Goal: Information Seeking & Learning: Learn about a topic

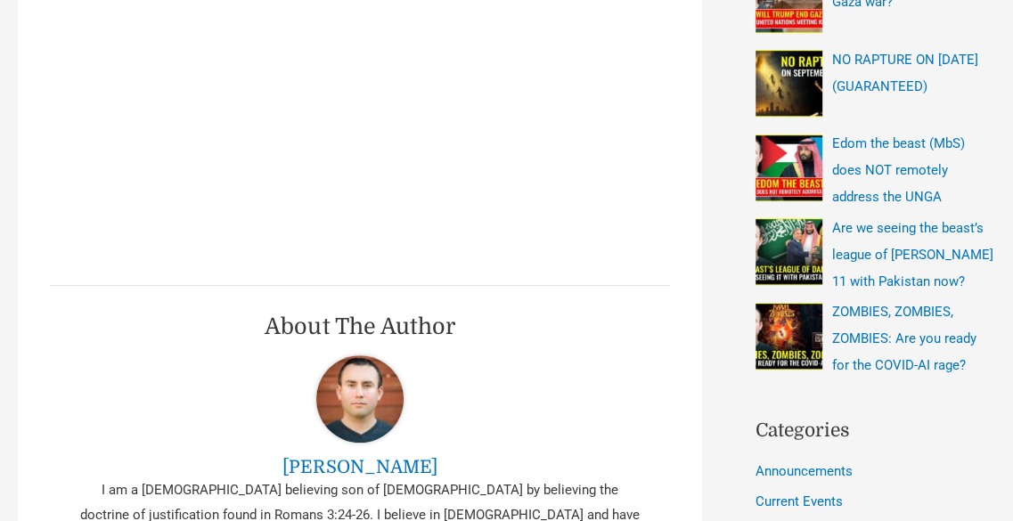
scroll to position [624, 0]
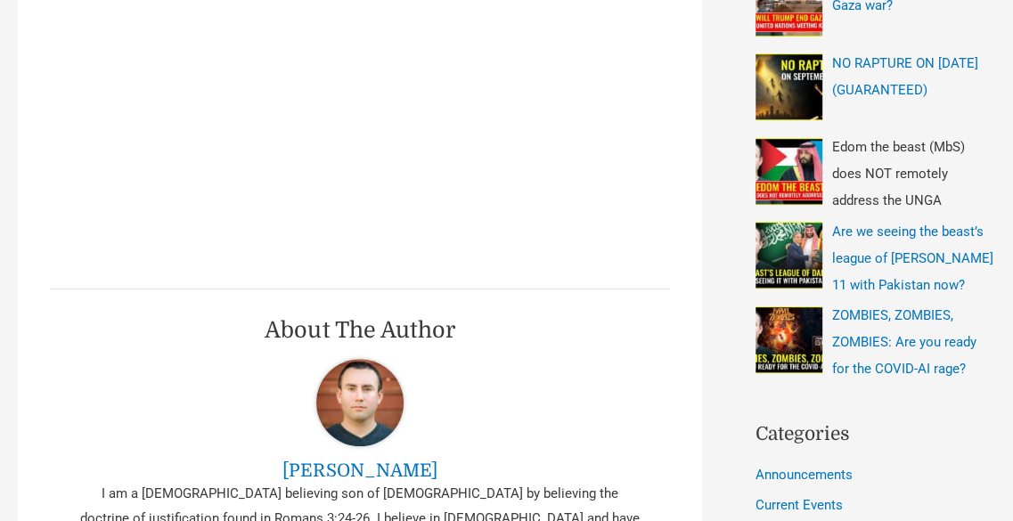
click at [860, 147] on span "Edom the beast (MbS) does NOT remotely address the UNGA" at bounding box center [898, 173] width 133 height 69
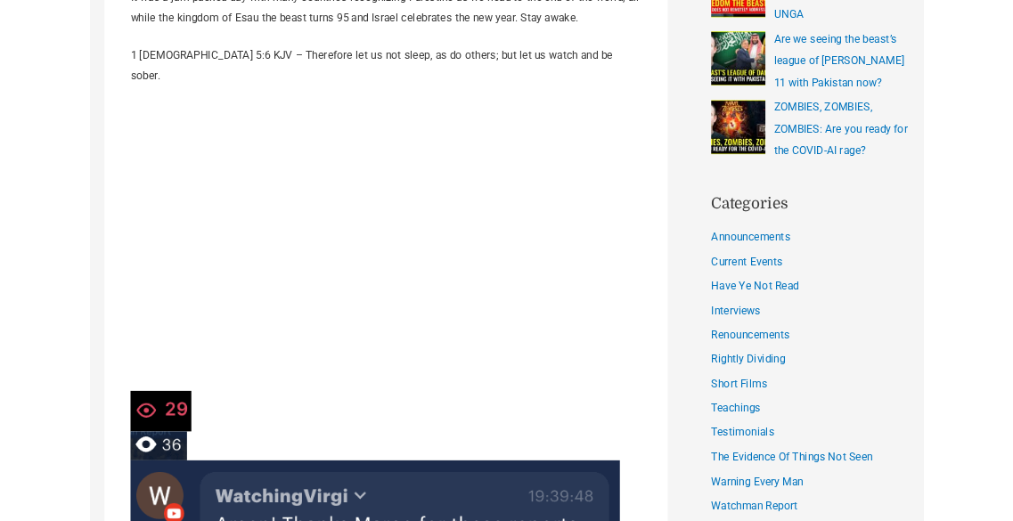
scroll to position [802, 0]
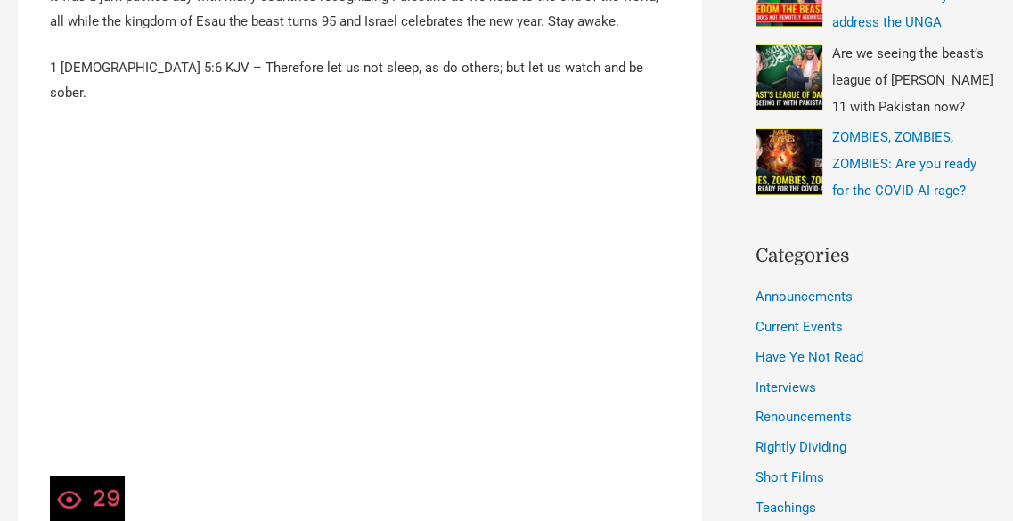
click at [789, 73] on img "Recent Posts" at bounding box center [789, 77] width 67 height 67
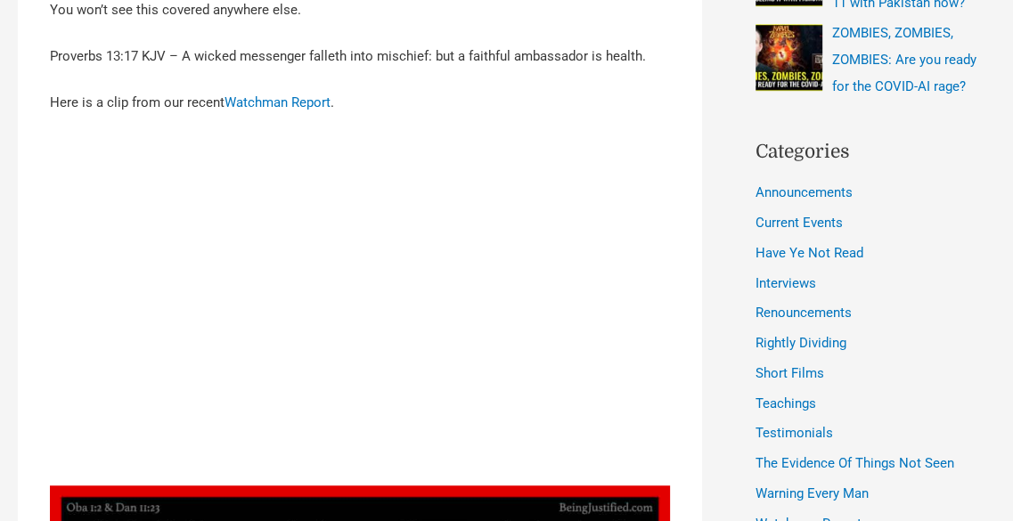
scroll to position [891, 0]
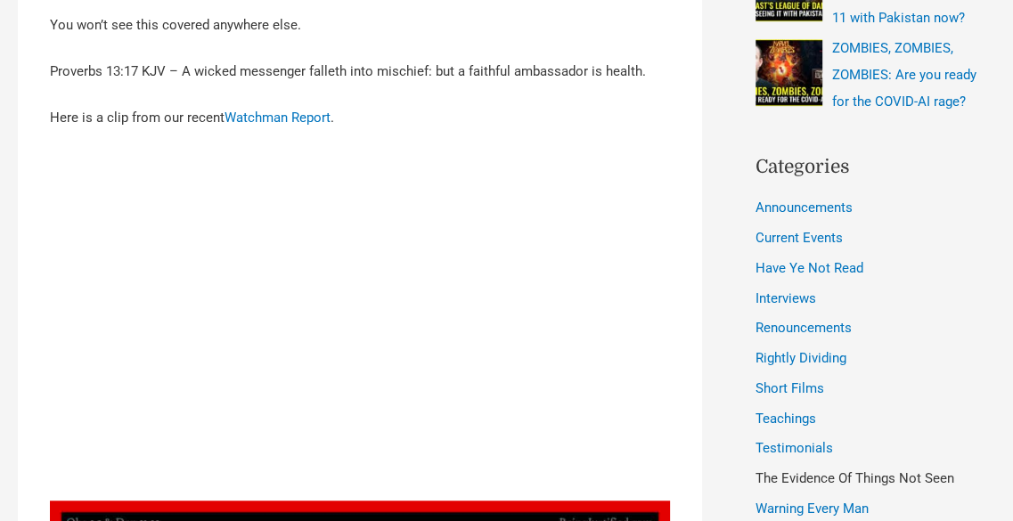
click at [864, 476] on link "The Evidence Of Things Not Seen" at bounding box center [855, 478] width 199 height 16
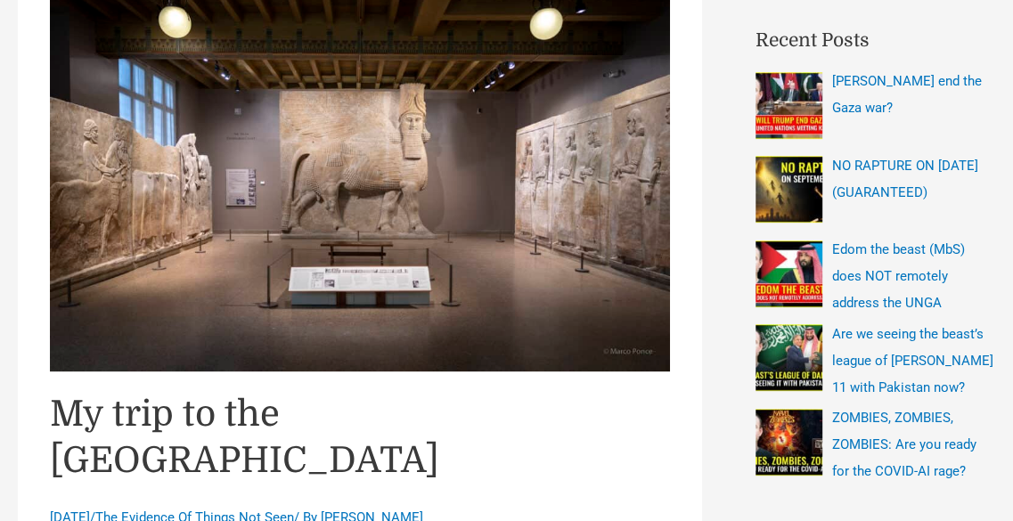
scroll to position [624, 0]
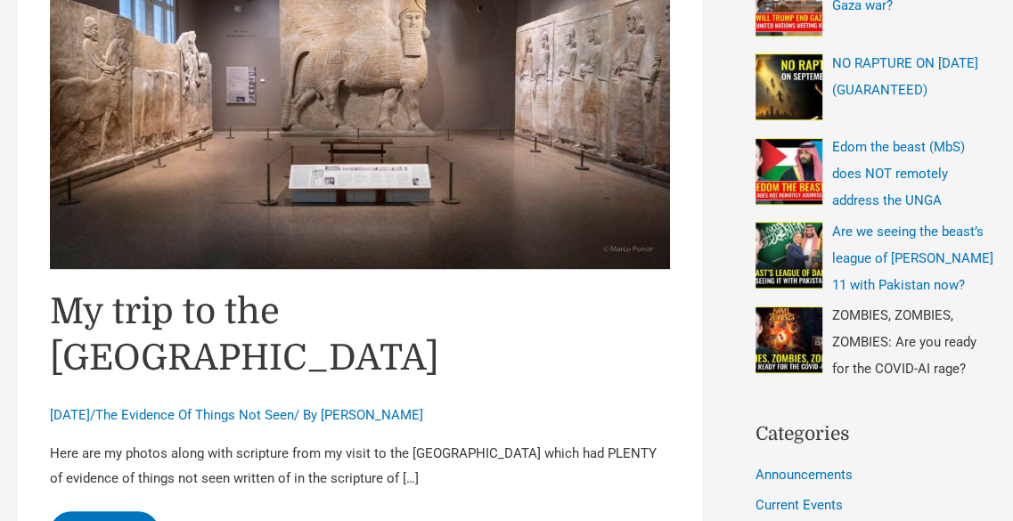
click at [797, 339] on img "Recent Posts" at bounding box center [789, 339] width 67 height 67
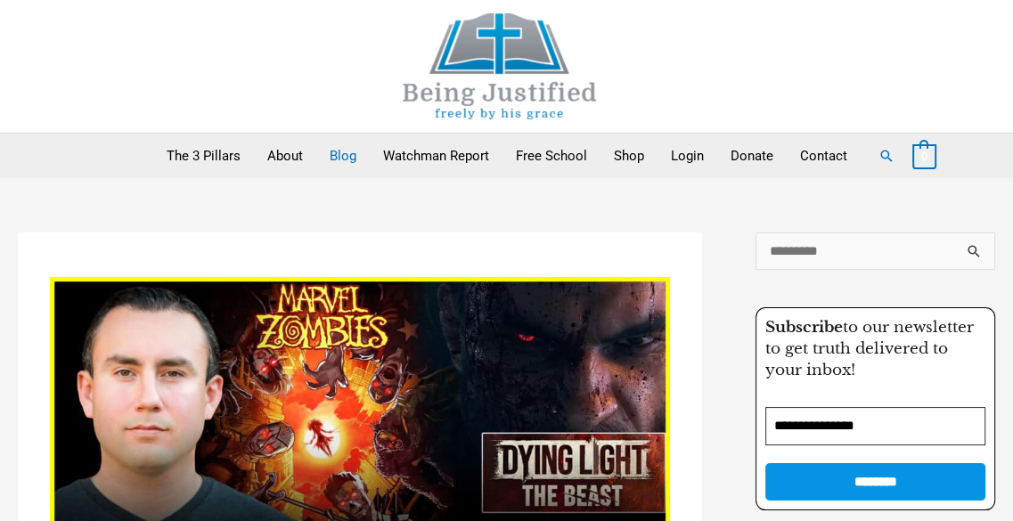
click at [330, 152] on link "Blog" at bounding box center [342, 156] width 53 height 45
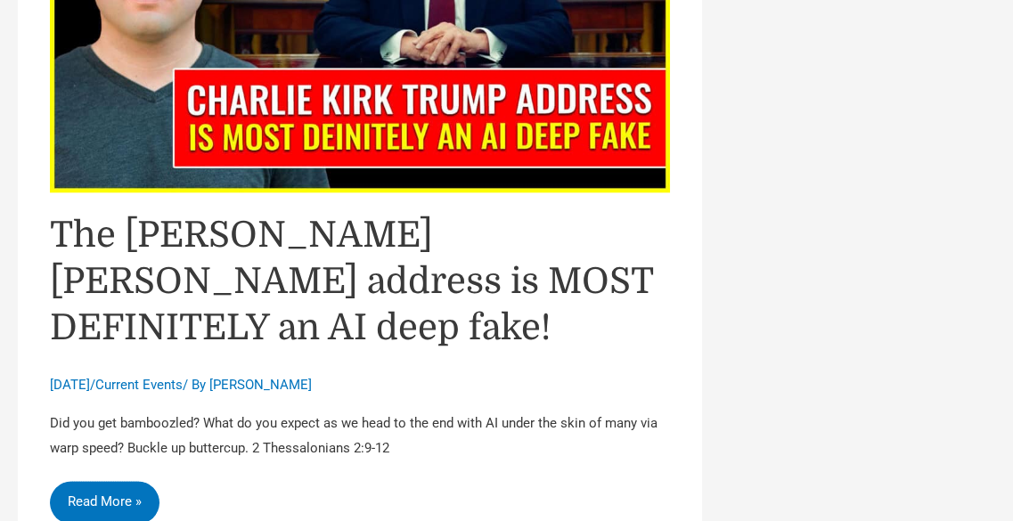
scroll to position [6771, 0]
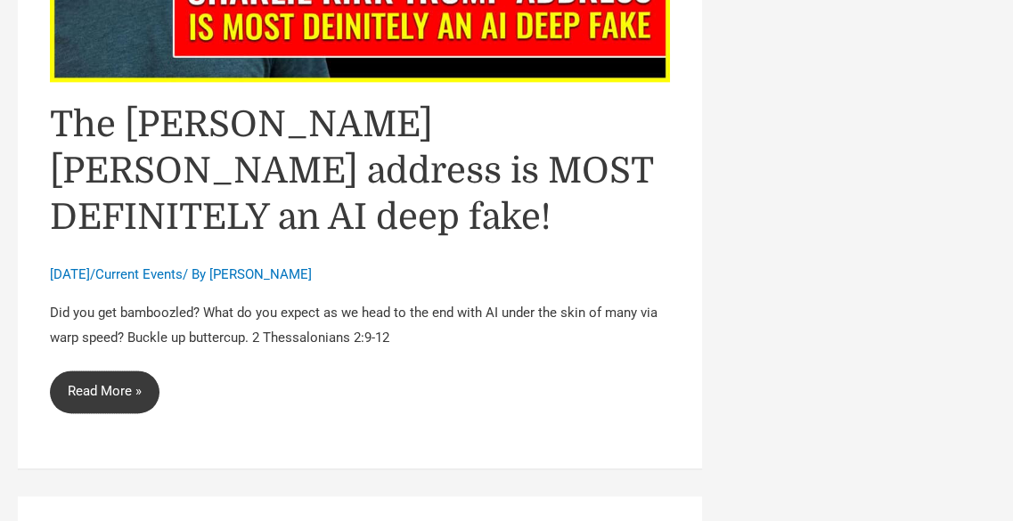
click at [94, 371] on link "The Charlie Kirk Trump address is MOST DEFINITELY an AI deep fake! Read More »" at bounding box center [105, 392] width 110 height 43
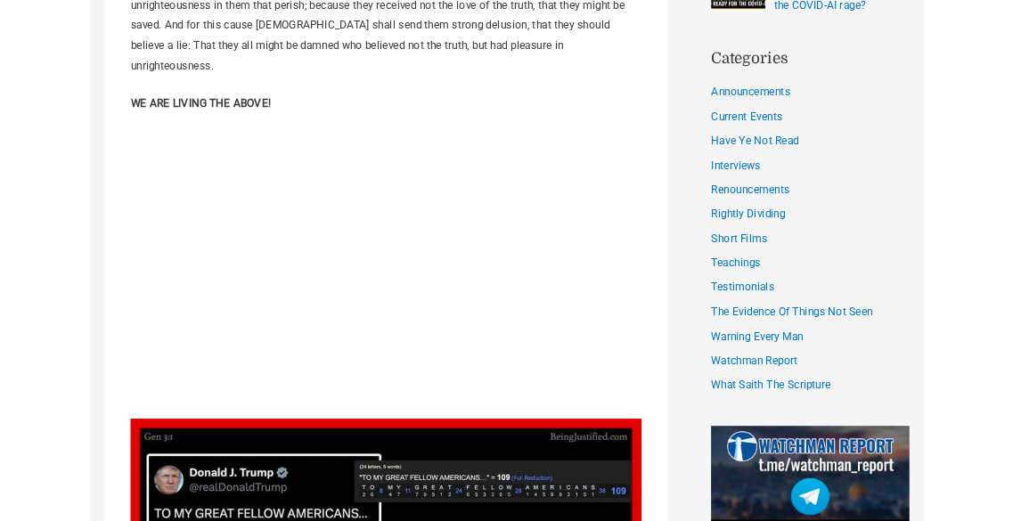
scroll to position [980, 0]
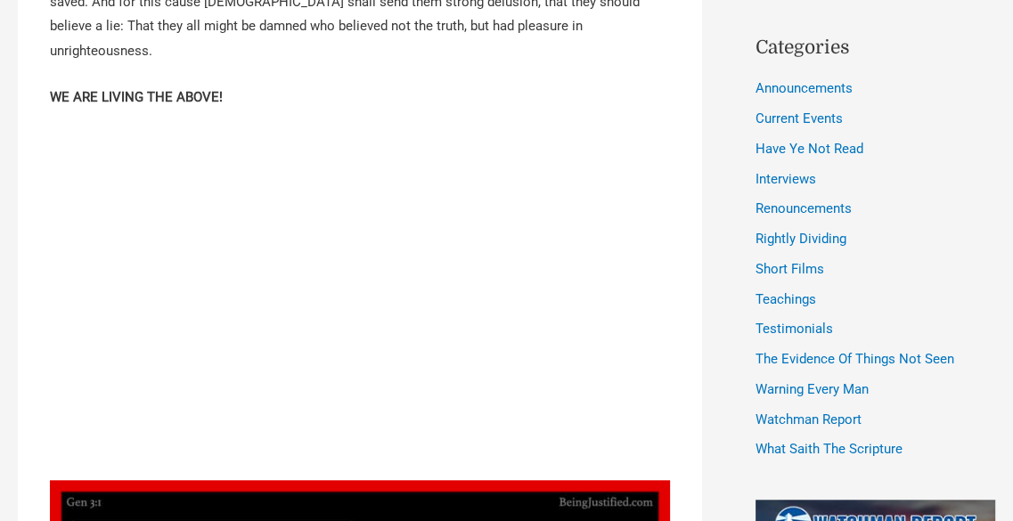
scroll to position [1069, 0]
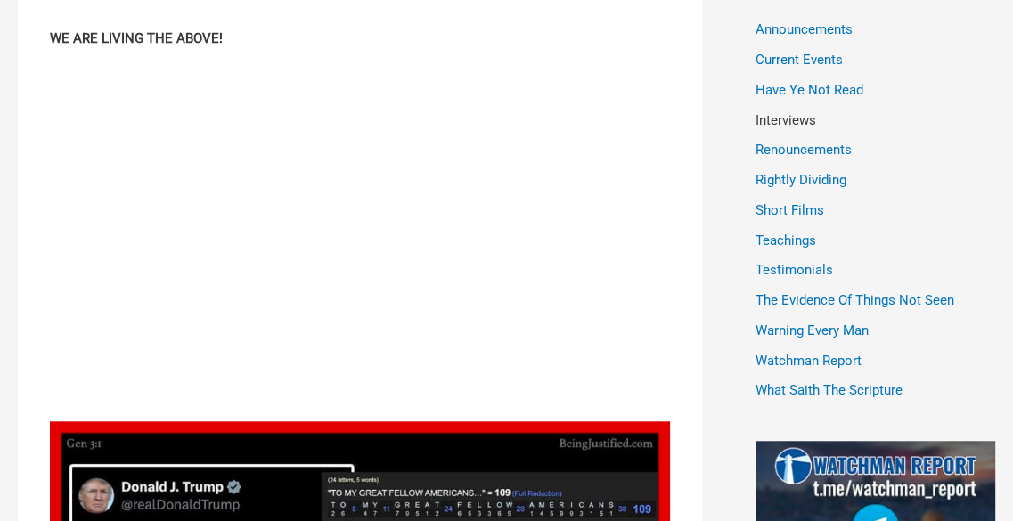
click at [771, 122] on link "Interviews" at bounding box center [786, 120] width 61 height 16
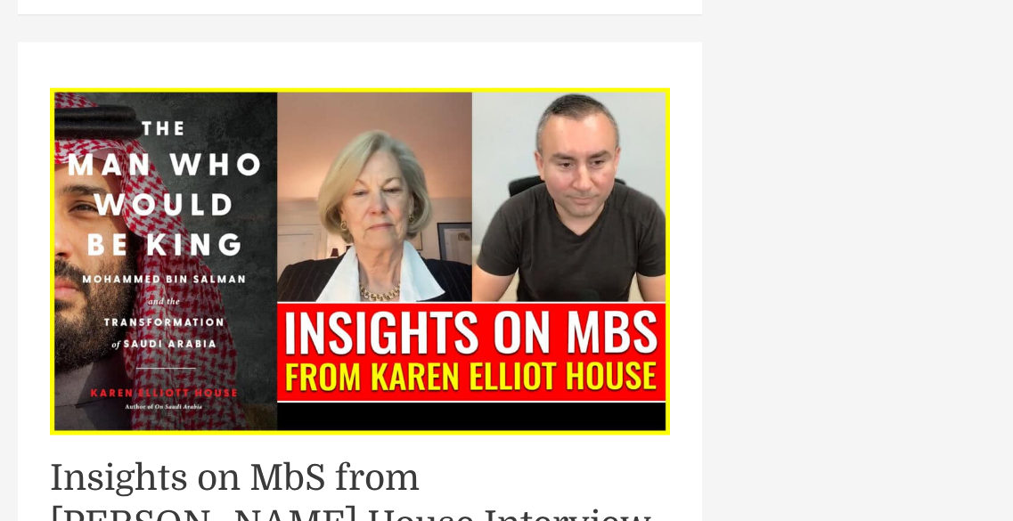
scroll to position [2049, 0]
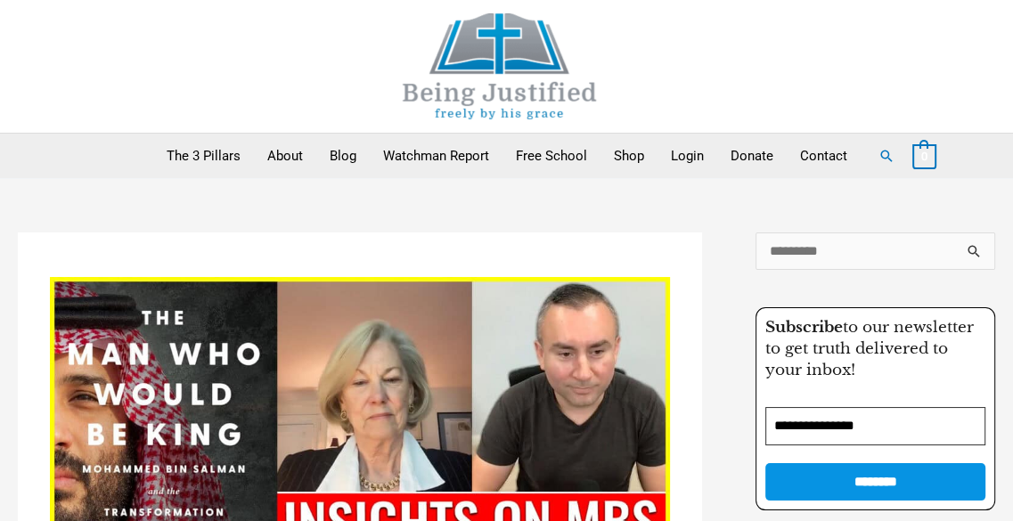
click at [492, 110] on img at bounding box center [499, 66] width 267 height 106
